Goal: Ask a question: Seek information or help from site administrators or community

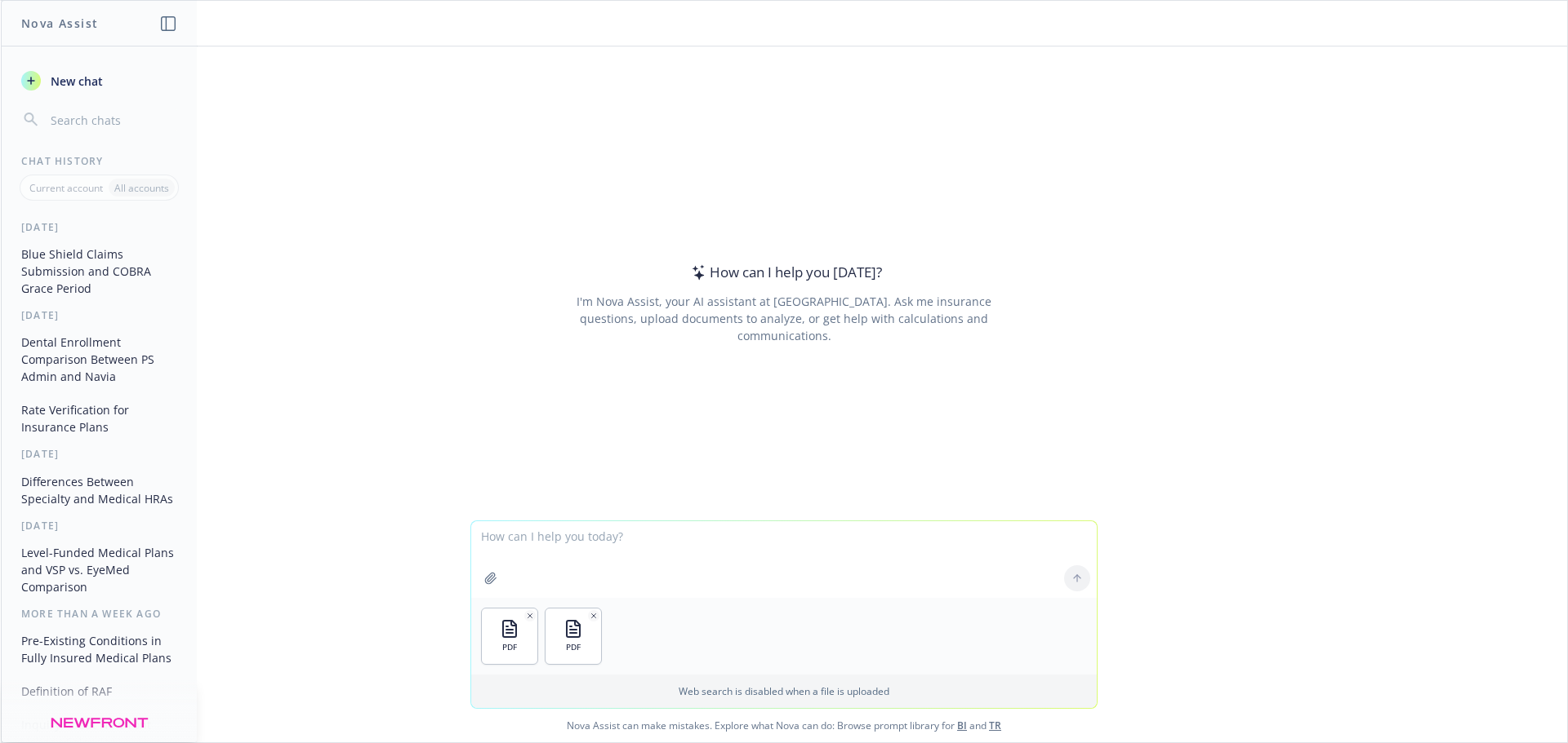
click at [565, 552] on textarea at bounding box center [784, 560] width 626 height 77
type textarea "Do these two rate sheets contain the same rates per carrier and line of coverag…"
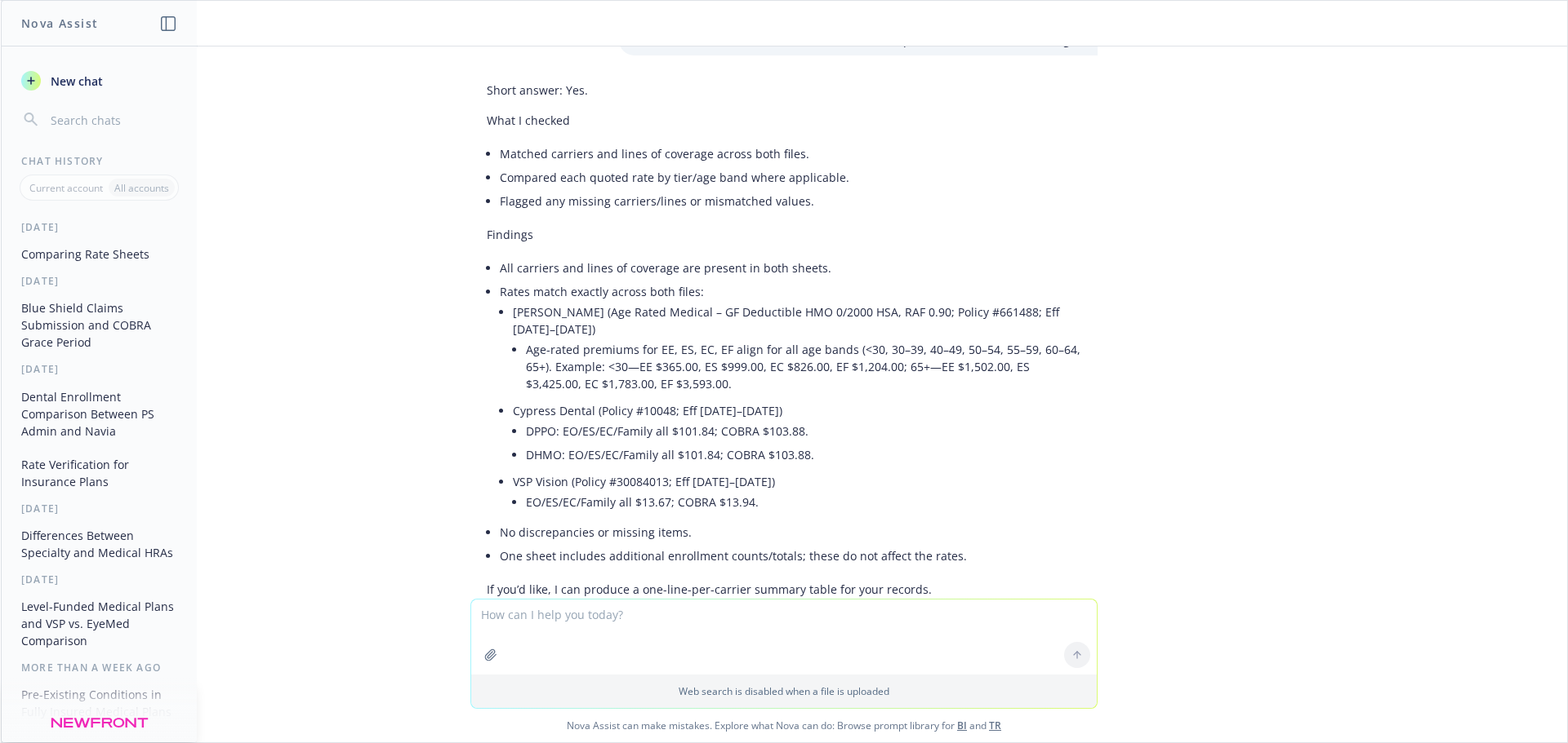
scroll to position [156, 0]
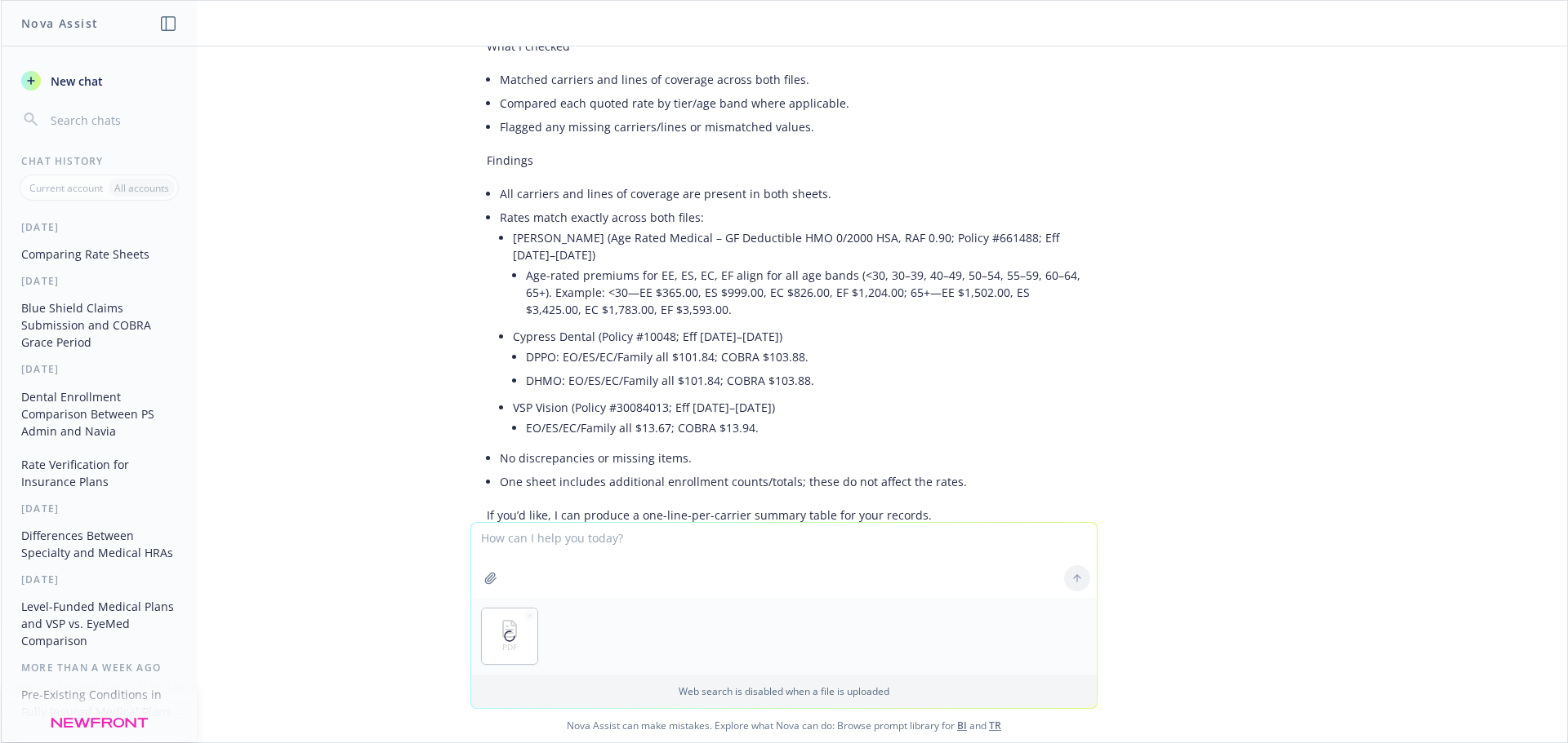
click at [524, 554] on textarea at bounding box center [784, 561] width 626 height 75
click at [628, 535] on textarea "Do the rates on the renewals match the rate sheets?" at bounding box center [784, 560] width 626 height 77
type textarea "Do the rates on the renewal match the rate sheets?"
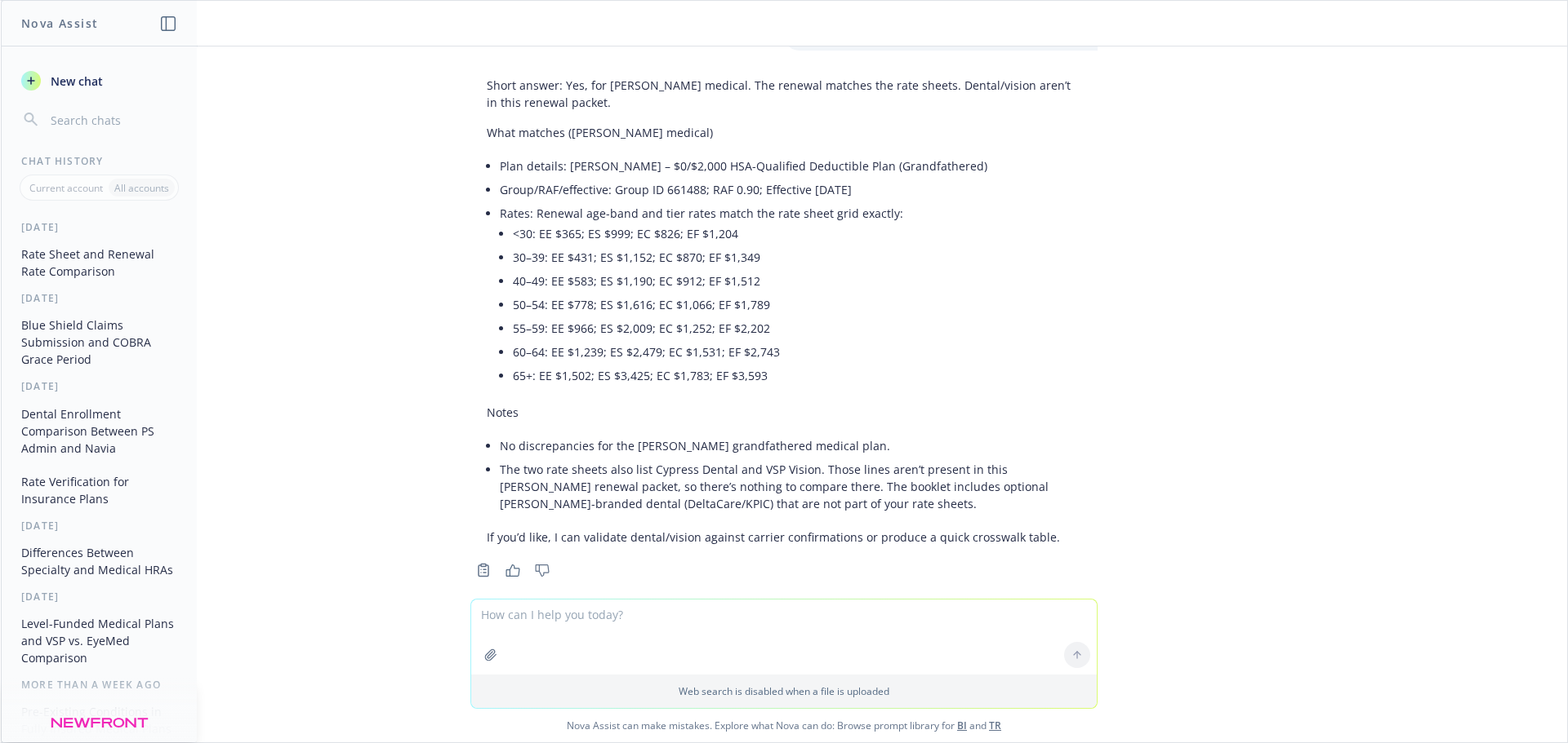
scroll to position [784, 0]
